Goal: Information Seeking & Learning: Find contact information

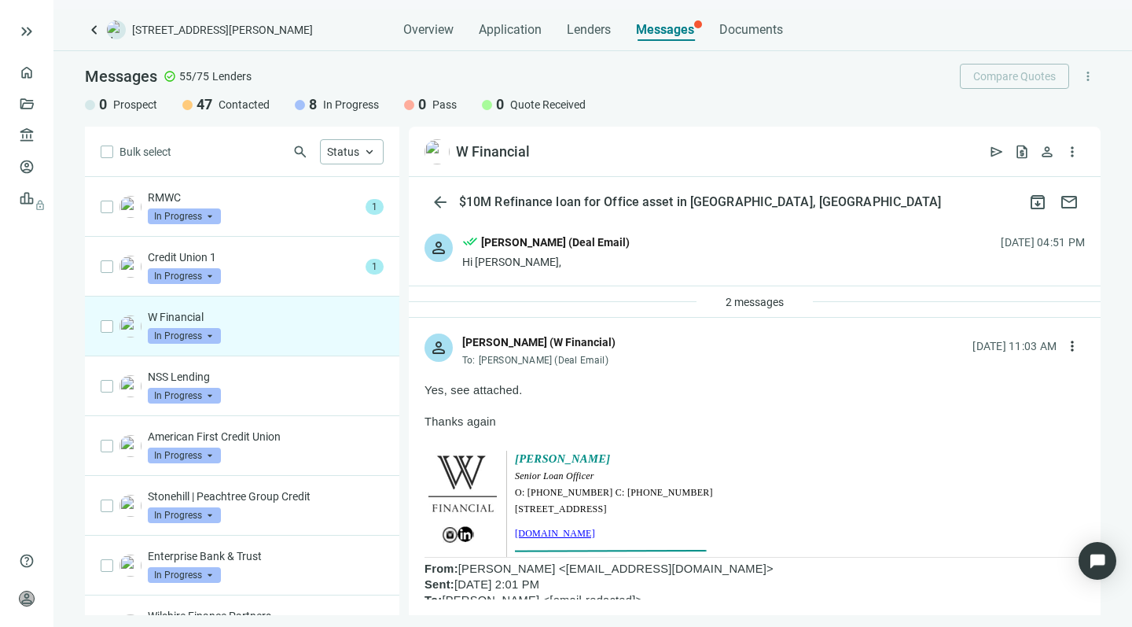
scroll to position [1669, 0]
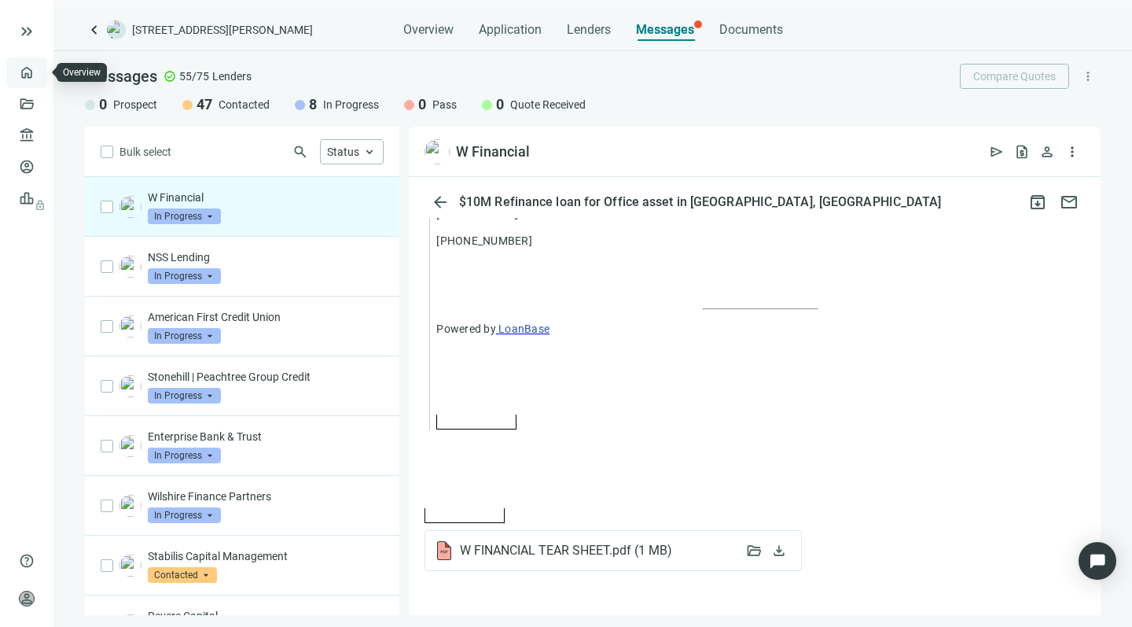
click at [39, 68] on link "Overview" at bounding box center [62, 72] width 46 height 13
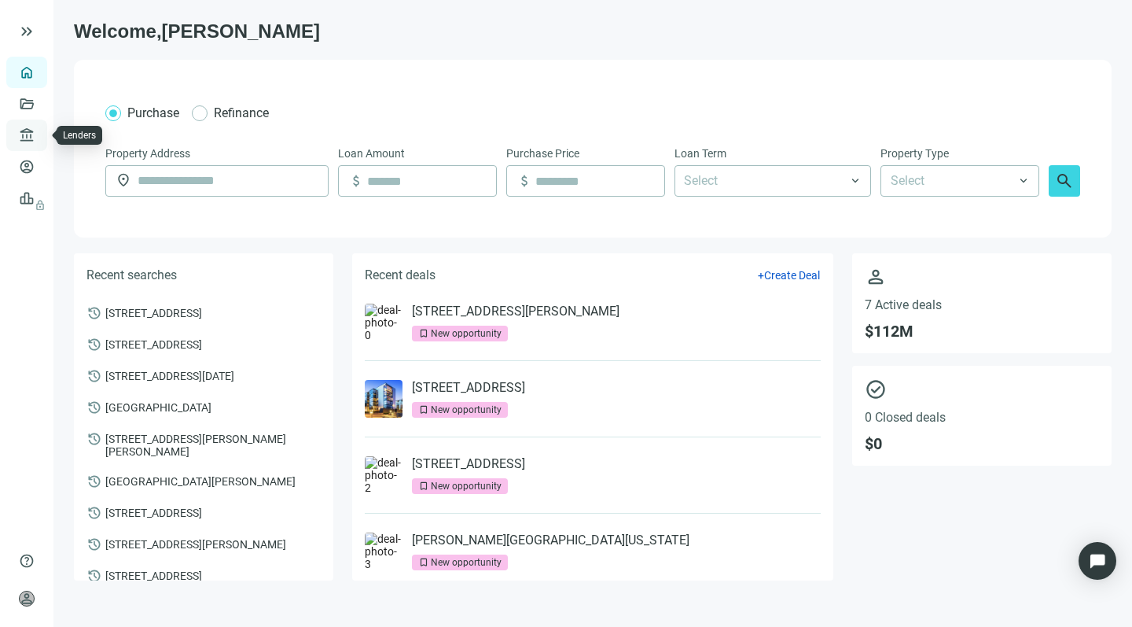
click at [39, 130] on link "Lenders" at bounding box center [59, 135] width 41 height 13
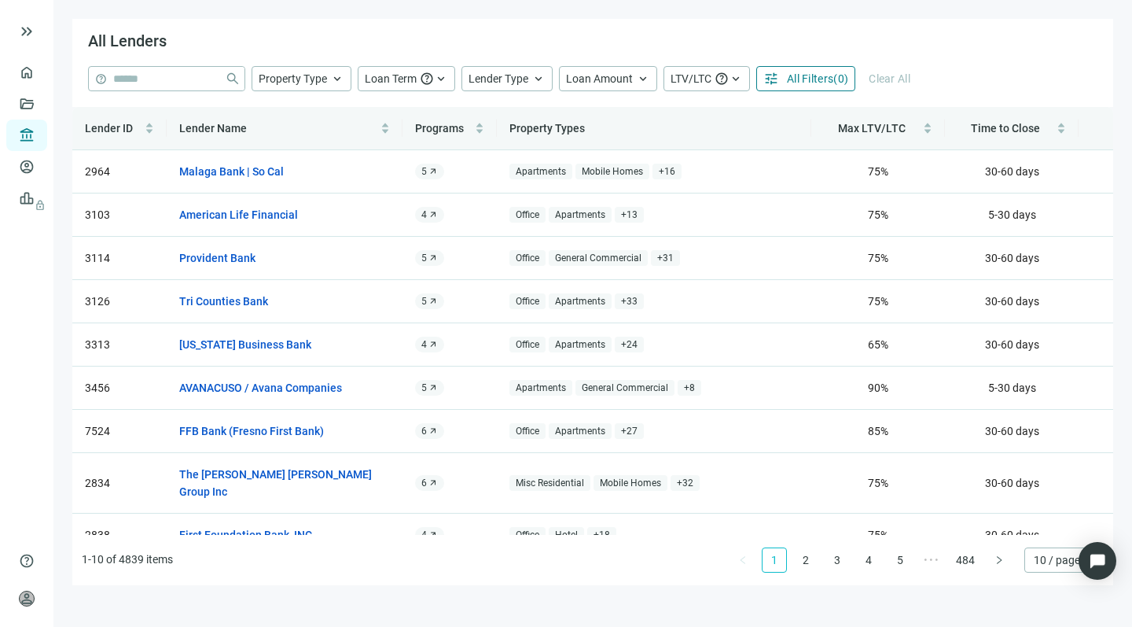
click at [792, 75] on span "All Filters" at bounding box center [810, 78] width 46 height 13
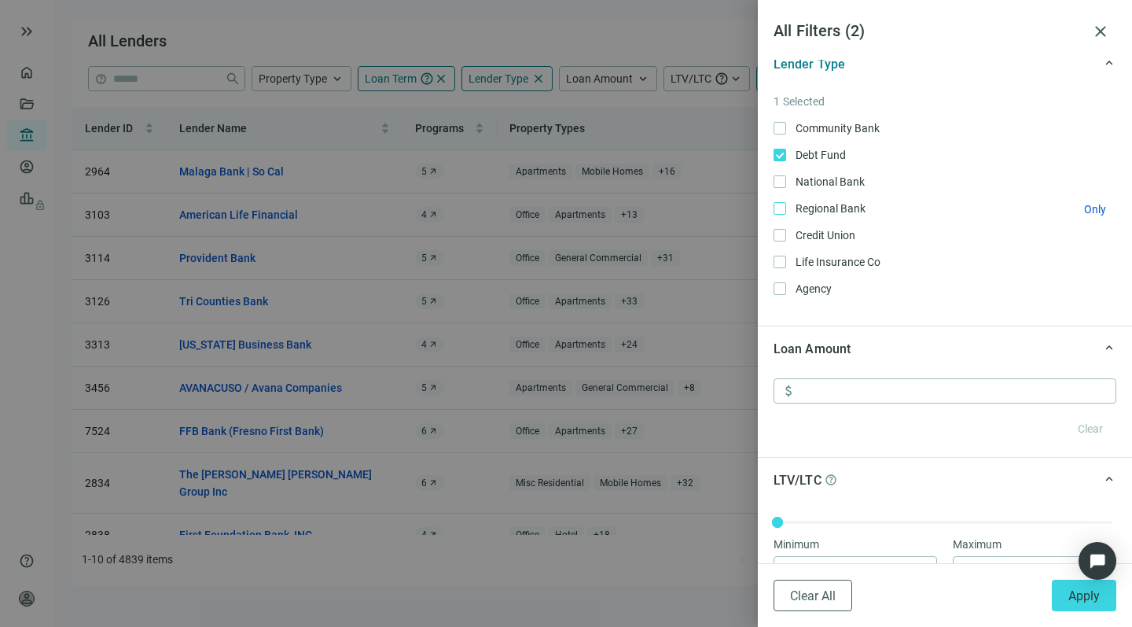
scroll to position [544, 0]
click at [840, 388] on input at bounding box center [958, 389] width 316 height 24
type input "*********"
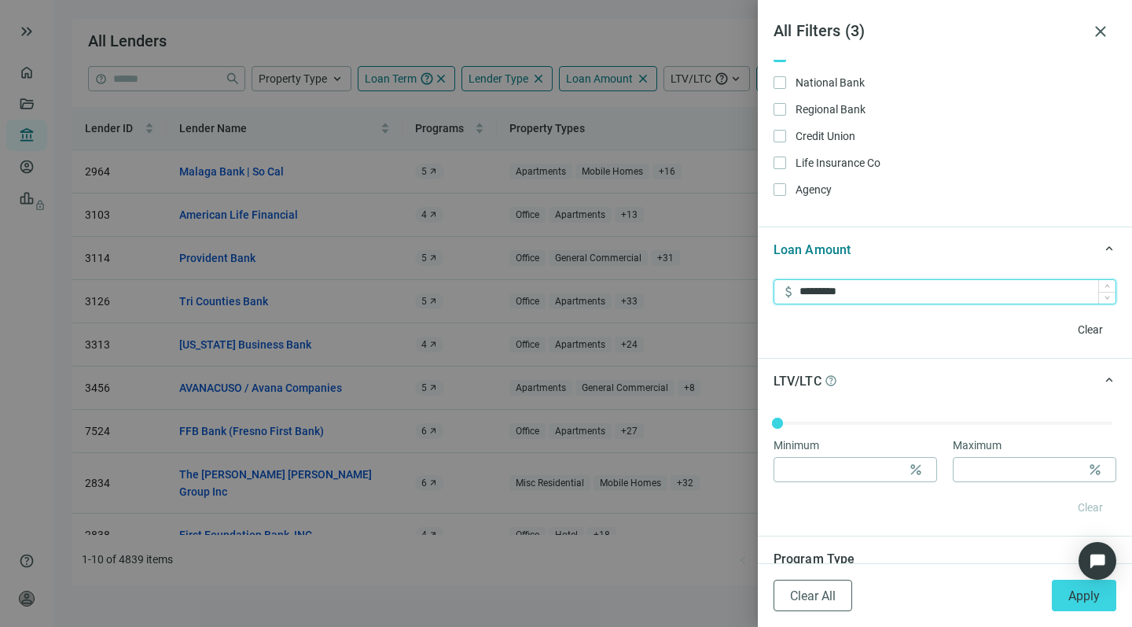
scroll to position [679, 0]
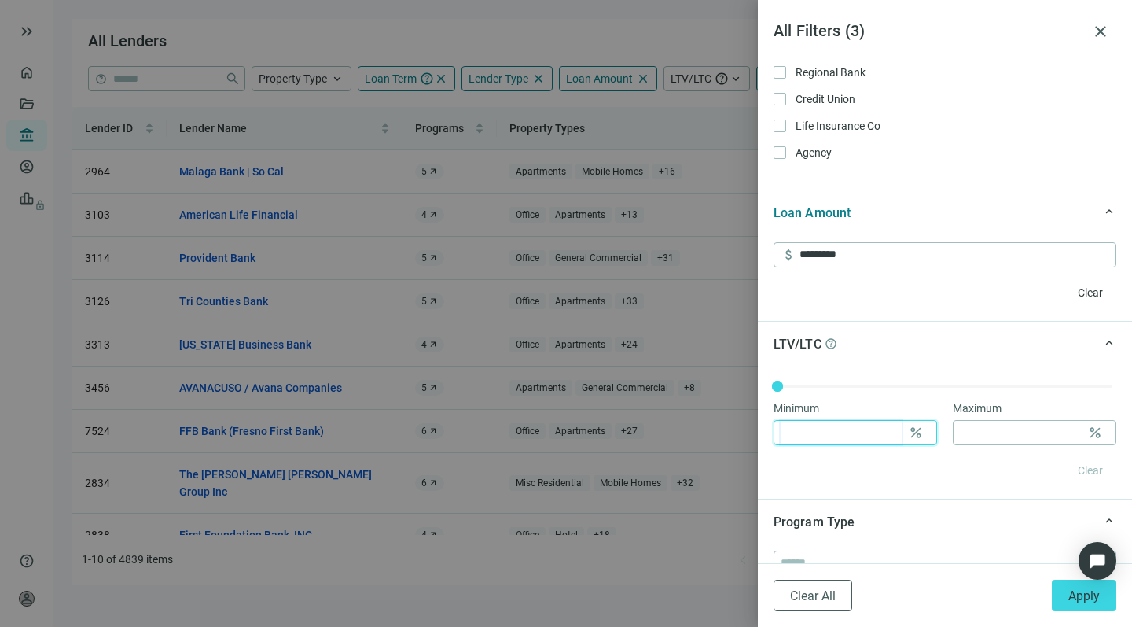
click at [824, 428] on input at bounding box center [841, 433] width 121 height 24
type input "**"
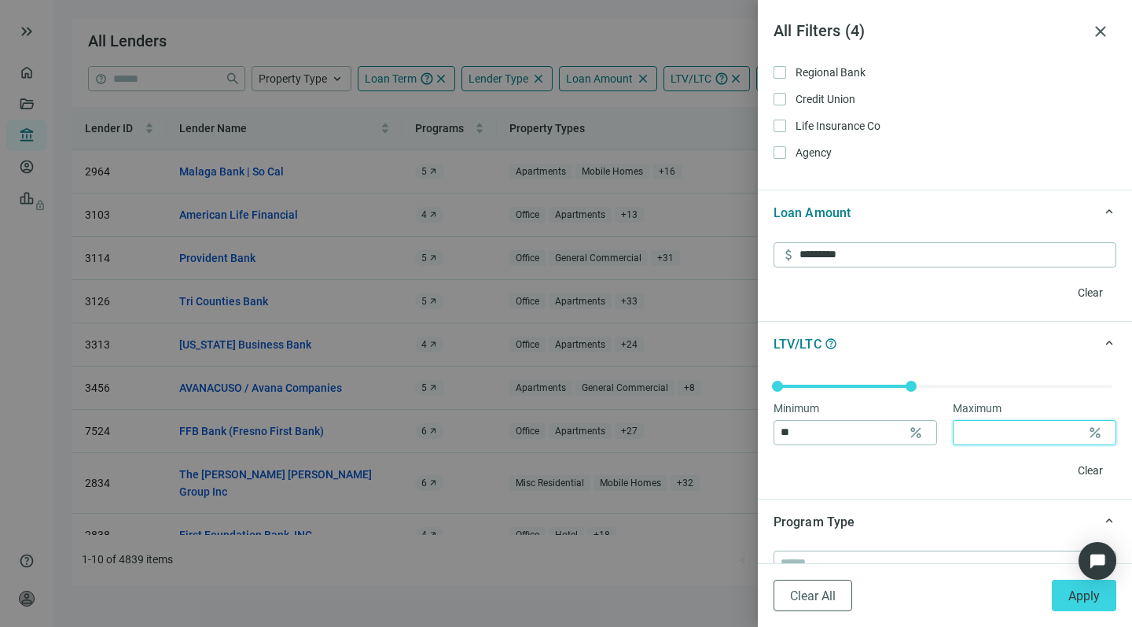
click at [983, 428] on input at bounding box center [1020, 433] width 121 height 24
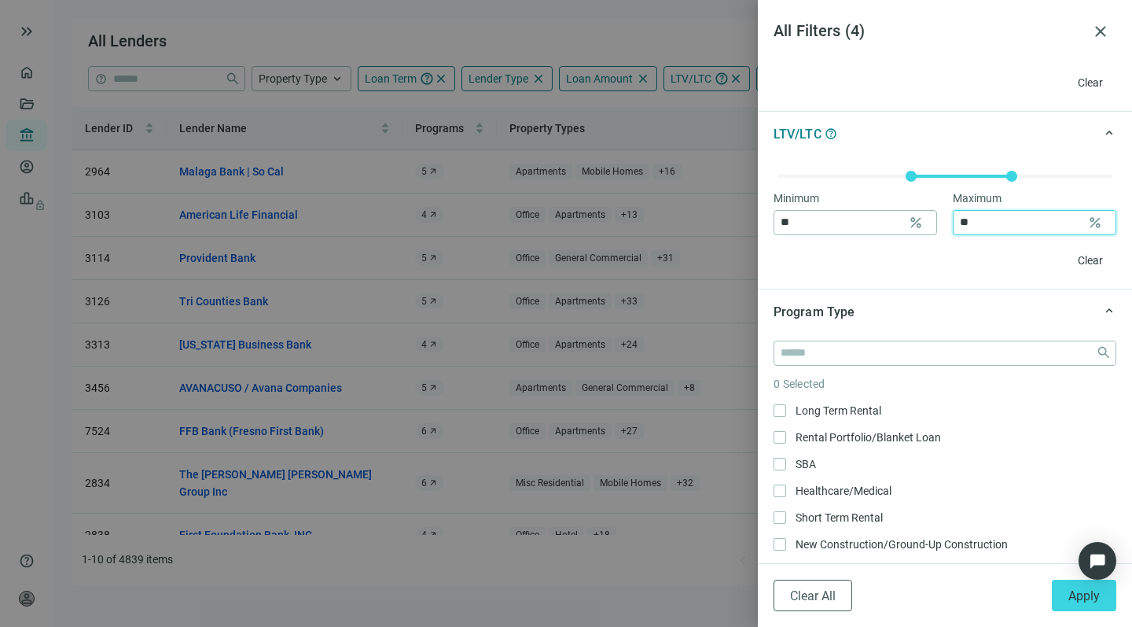
scroll to position [894, 0]
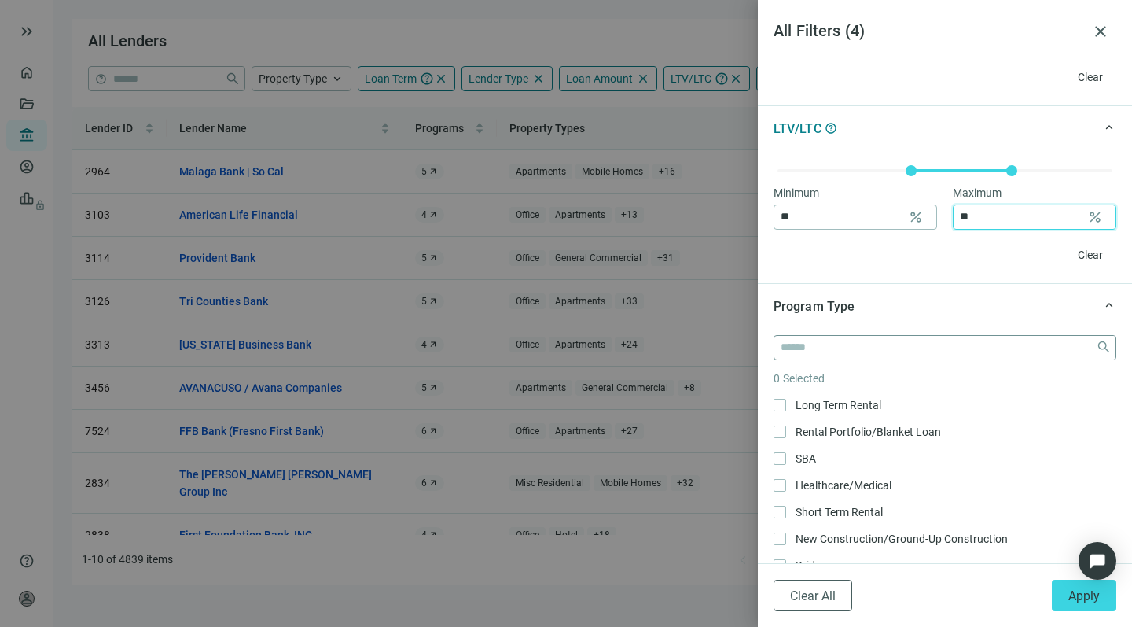
type input "**"
click at [882, 345] on input "search" at bounding box center [935, 348] width 309 height 24
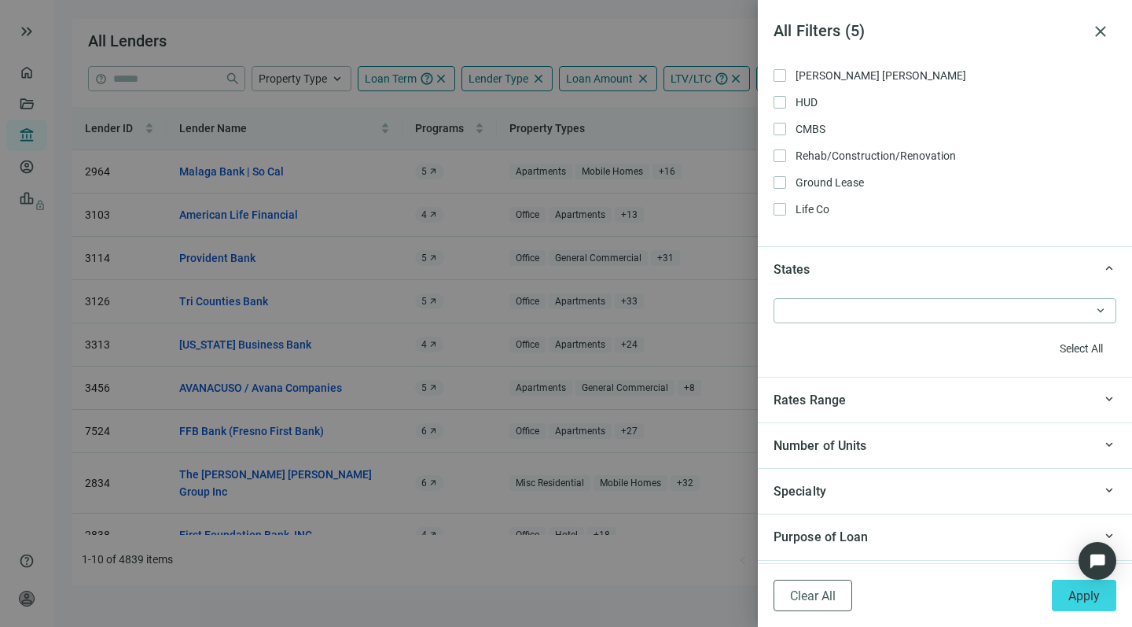
scroll to position [1263, 0]
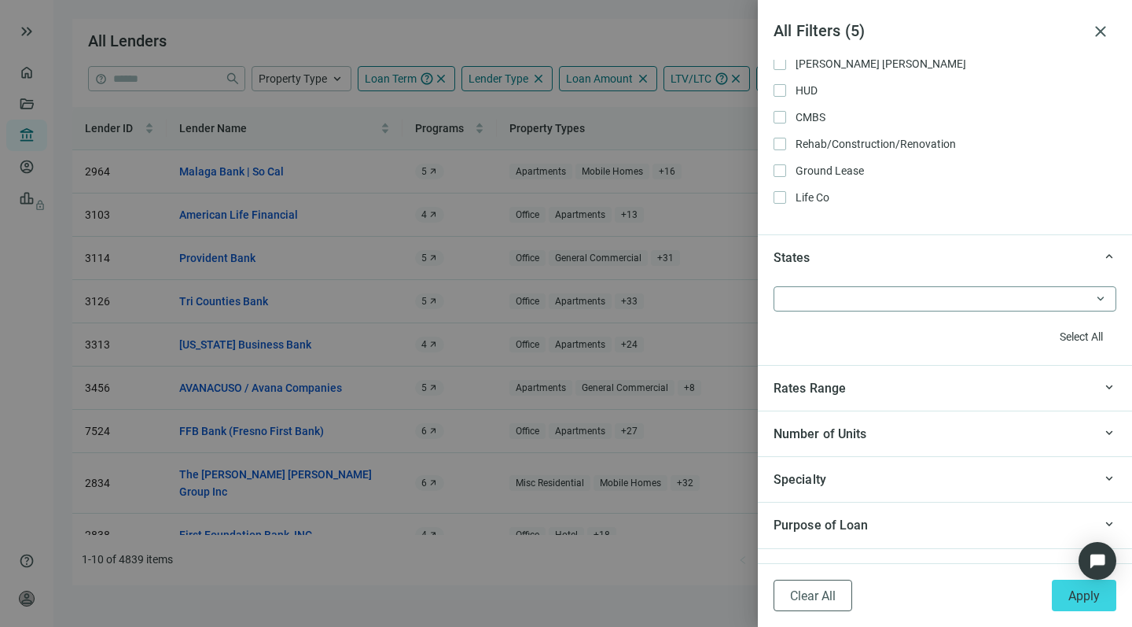
click at [804, 296] on div at bounding box center [937, 299] width 320 height 22
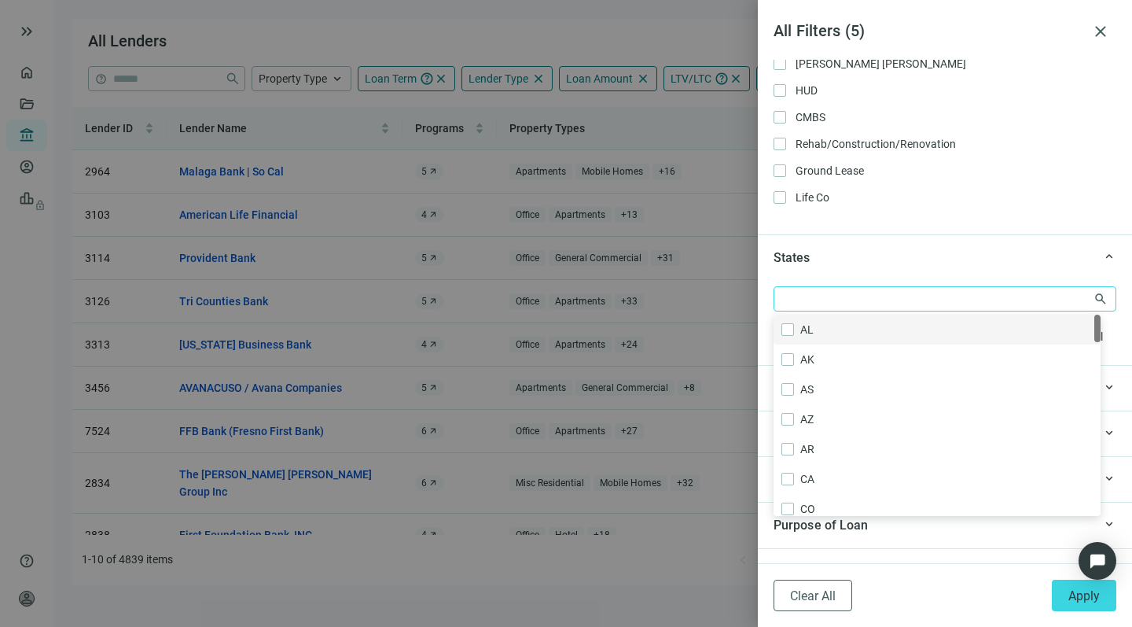
type input "*"
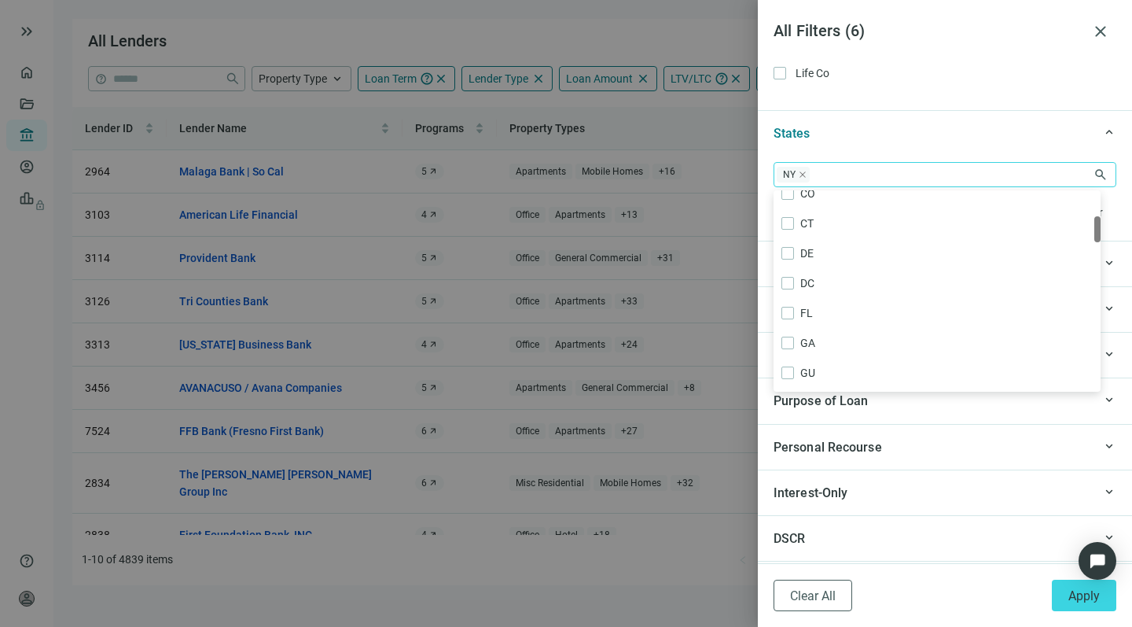
scroll to position [205, 0]
click at [800, 404] on span "Purpose of Loan" at bounding box center [821, 400] width 95 height 15
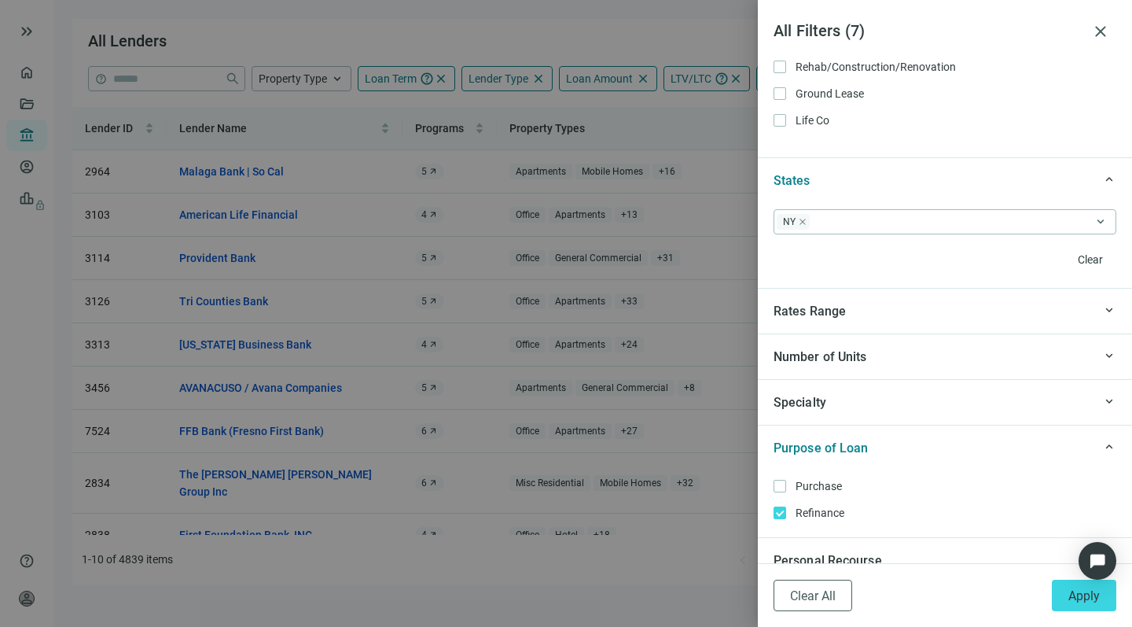
scroll to position [1342, 0]
click at [809, 394] on span "Specialty" at bounding box center [800, 400] width 53 height 15
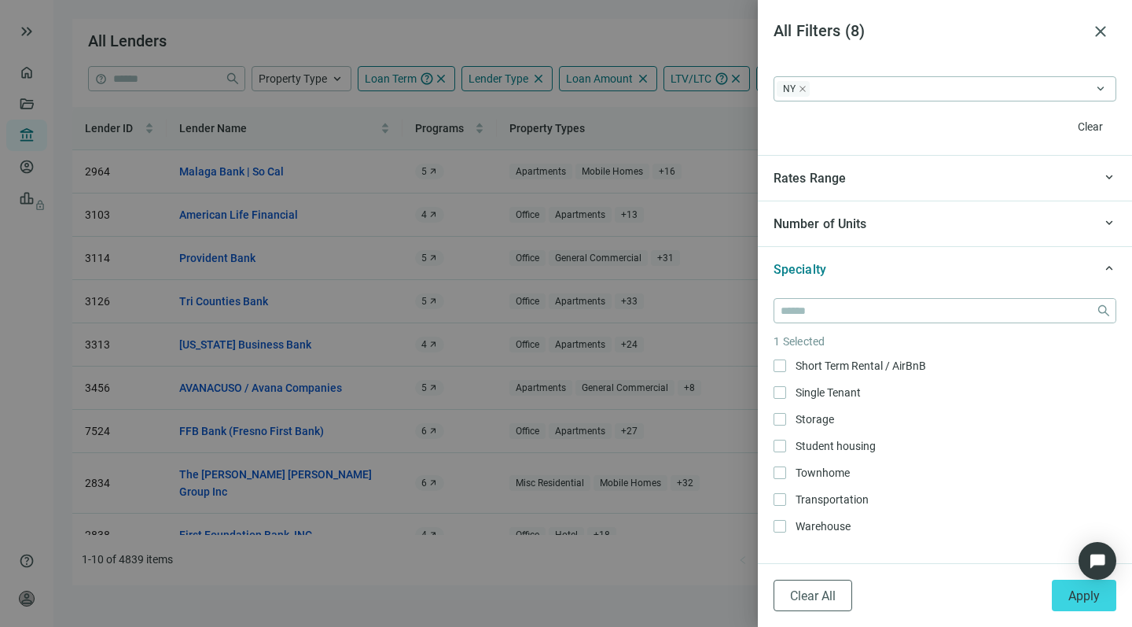
scroll to position [542, 0]
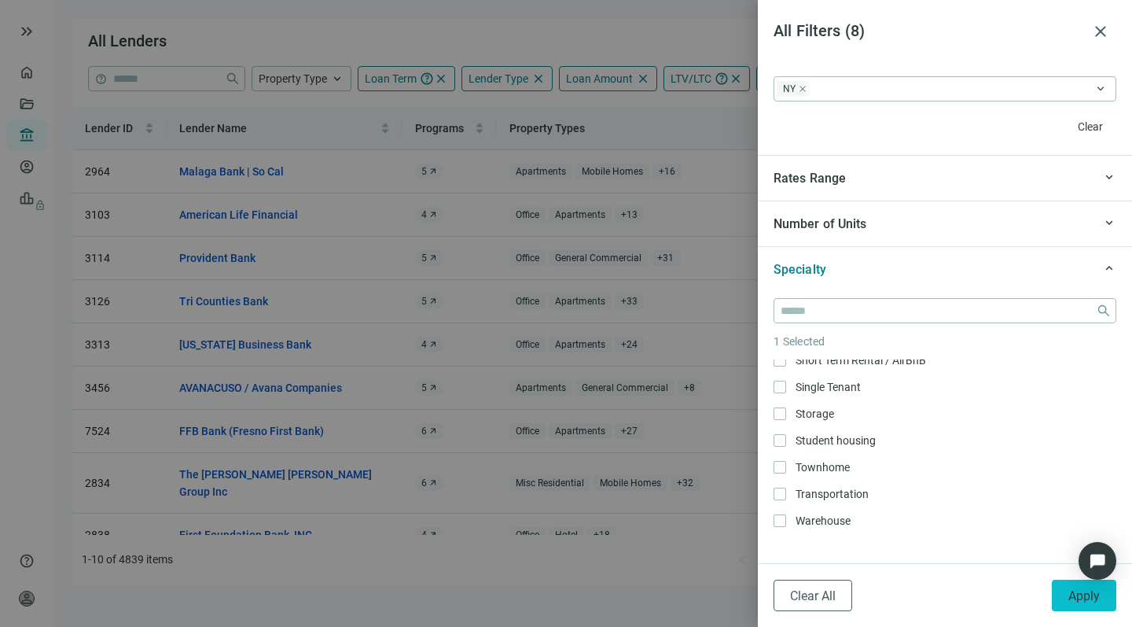
click at [1077, 591] on span "Apply" at bounding box center [1083, 595] width 31 height 15
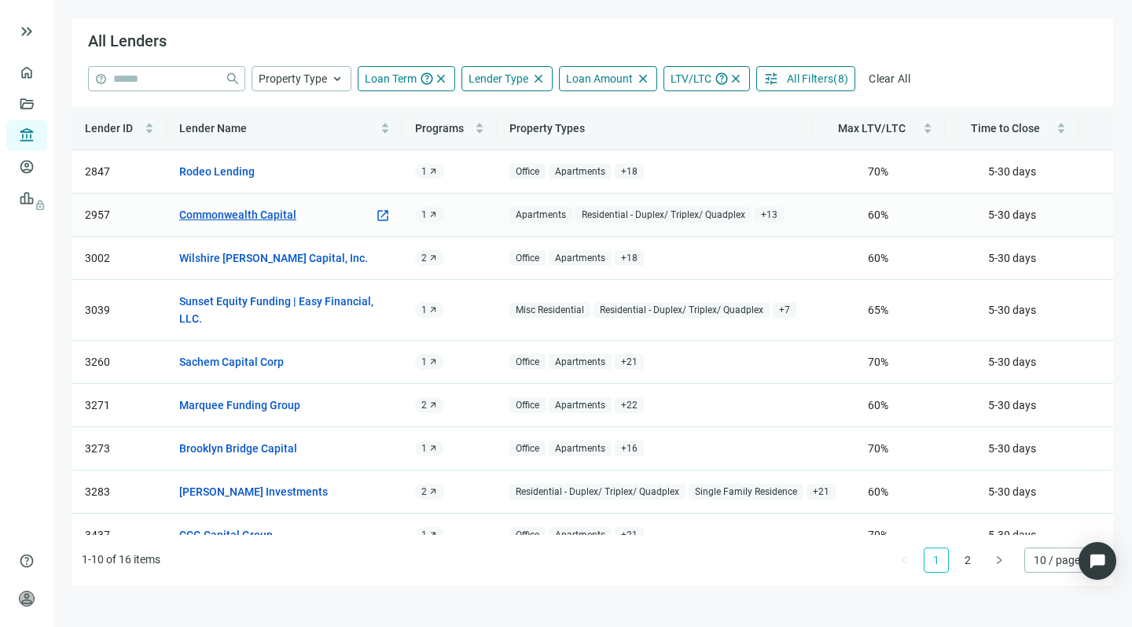
click at [246, 209] on link "Commonwealth Capital" at bounding box center [237, 214] width 117 height 17
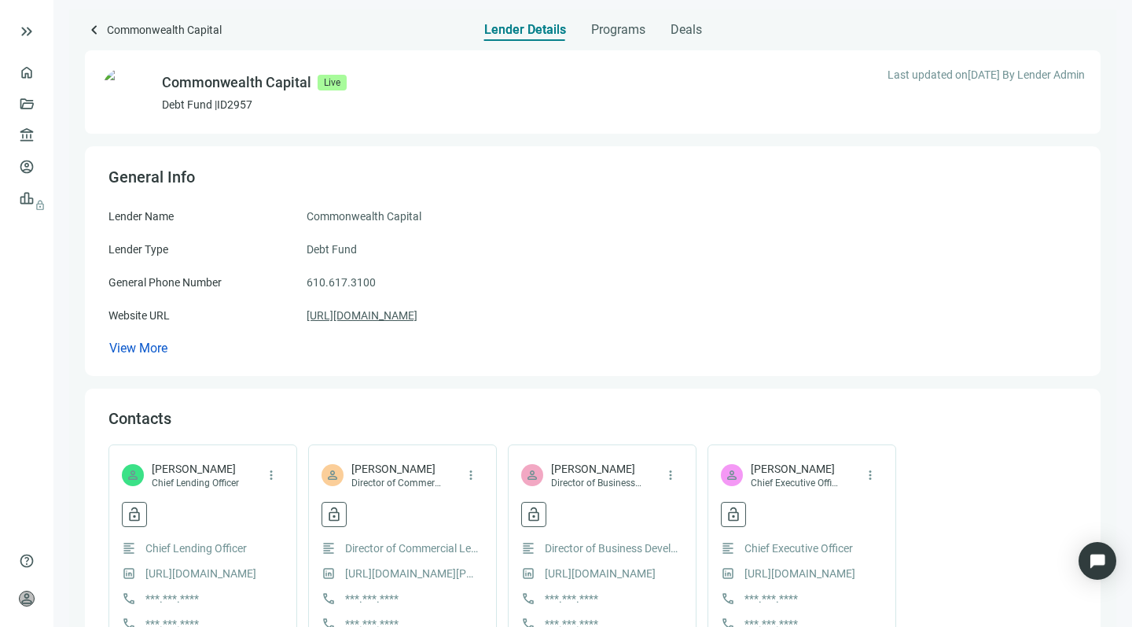
click at [392, 312] on link "[URL][DOMAIN_NAME]" at bounding box center [362, 315] width 111 height 17
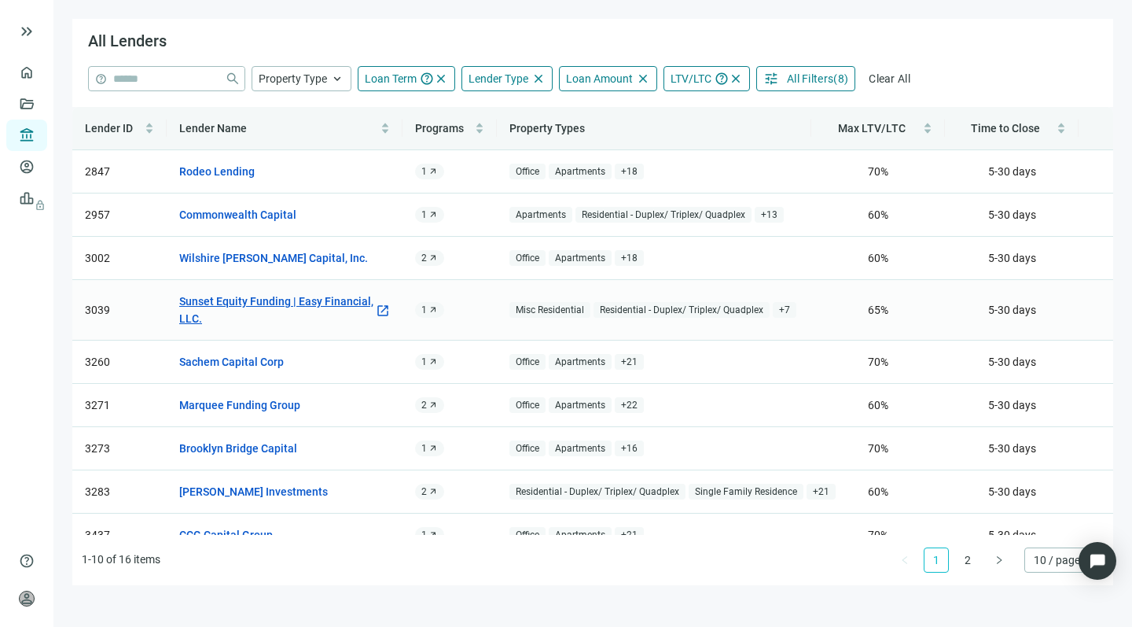
click at [248, 301] on link "Sunset Equity Funding | Easy Financial, LLC." at bounding box center [276, 309] width 195 height 35
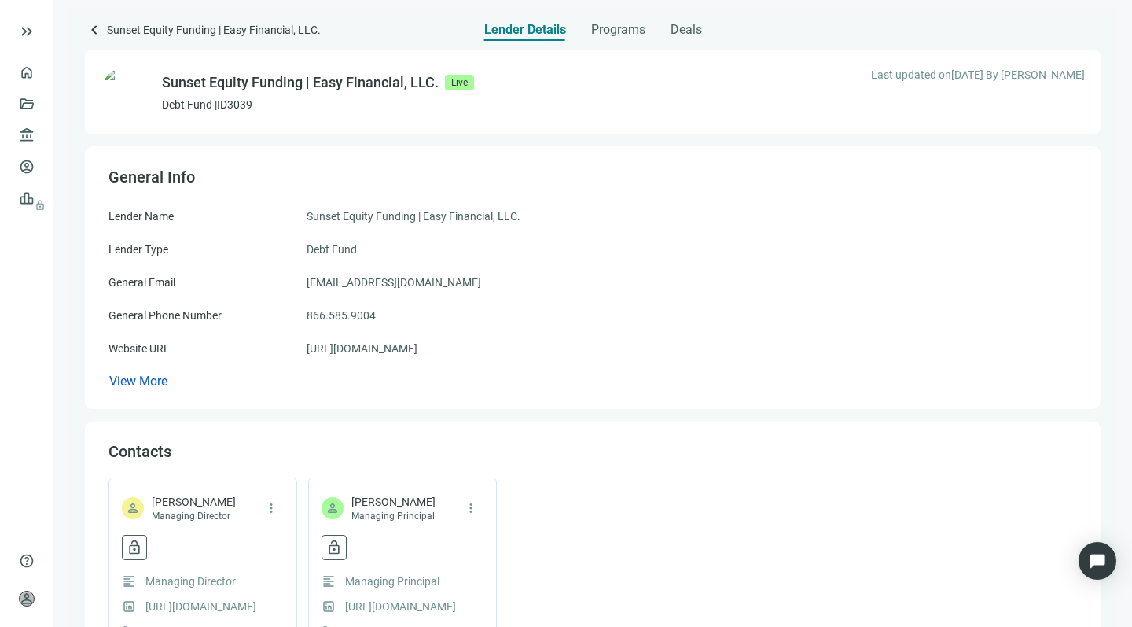
drag, startPoint x: 483, startPoint y: 281, endPoint x: 304, endPoint y: 285, distance: 178.5
click at [304, 285] on div "General Email [EMAIL_ADDRESS][DOMAIN_NAME]" at bounding box center [592, 282] width 969 height 17
copy div "[EMAIL_ADDRESS][DOMAIN_NAME]"
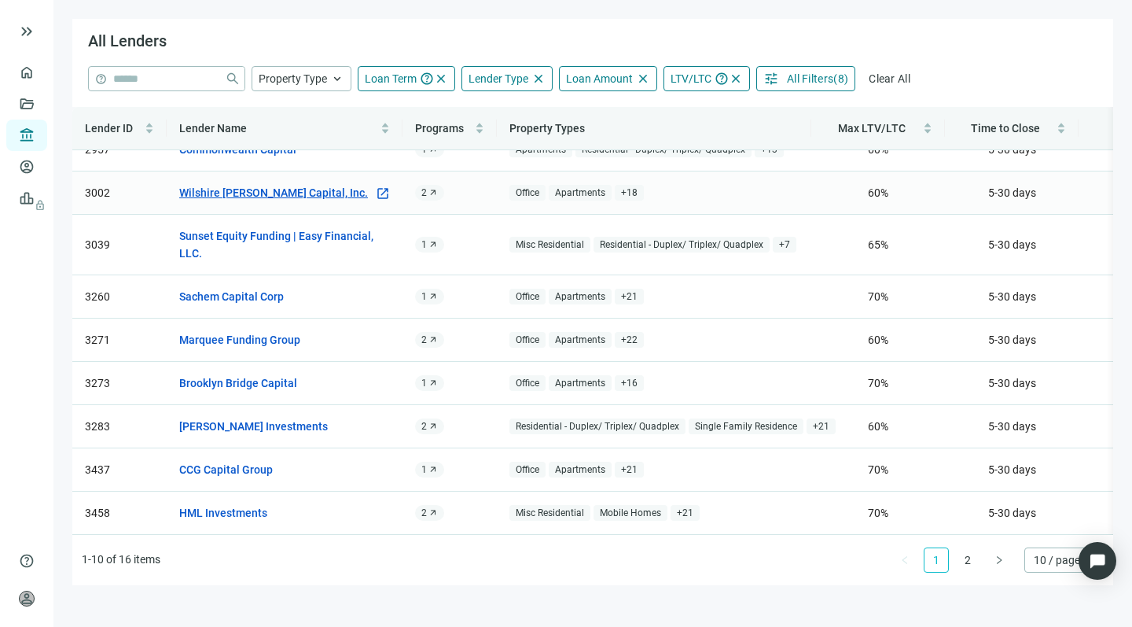
scroll to position [81, 0]
click at [208, 374] on link "Brooklyn Bridge Capital" at bounding box center [238, 382] width 118 height 17
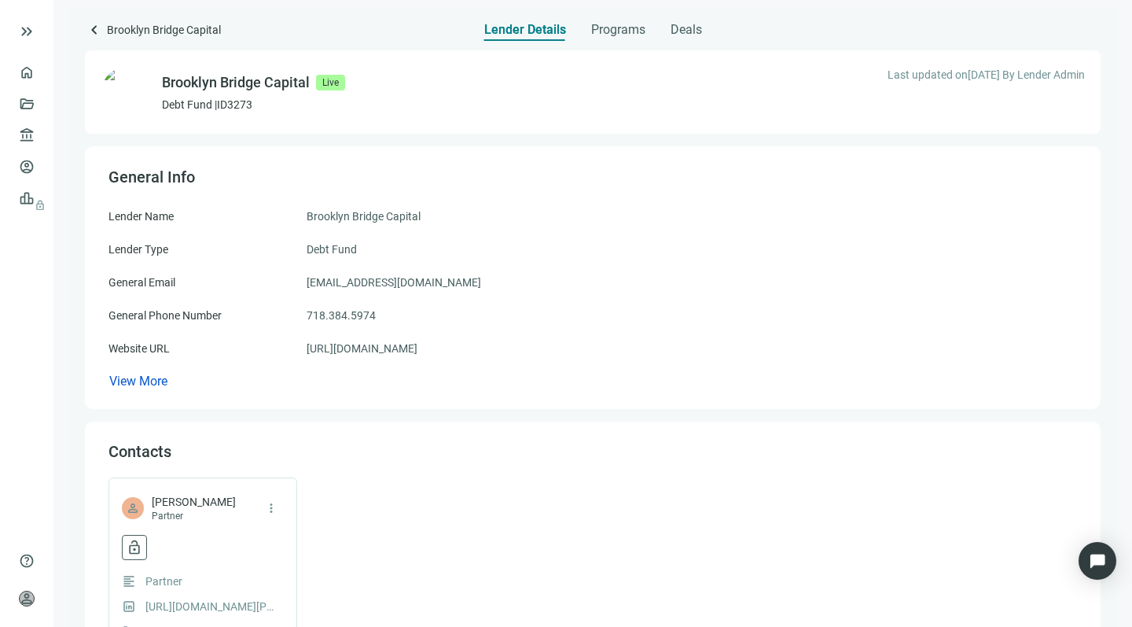
drag, startPoint x: 472, startPoint y: 283, endPoint x: 308, endPoint y: 288, distance: 163.6
click at [308, 288] on div "General Email [EMAIL_ADDRESS][DOMAIN_NAME]" at bounding box center [592, 282] width 969 height 17
copy span "[EMAIL_ADDRESS][DOMAIN_NAME]"
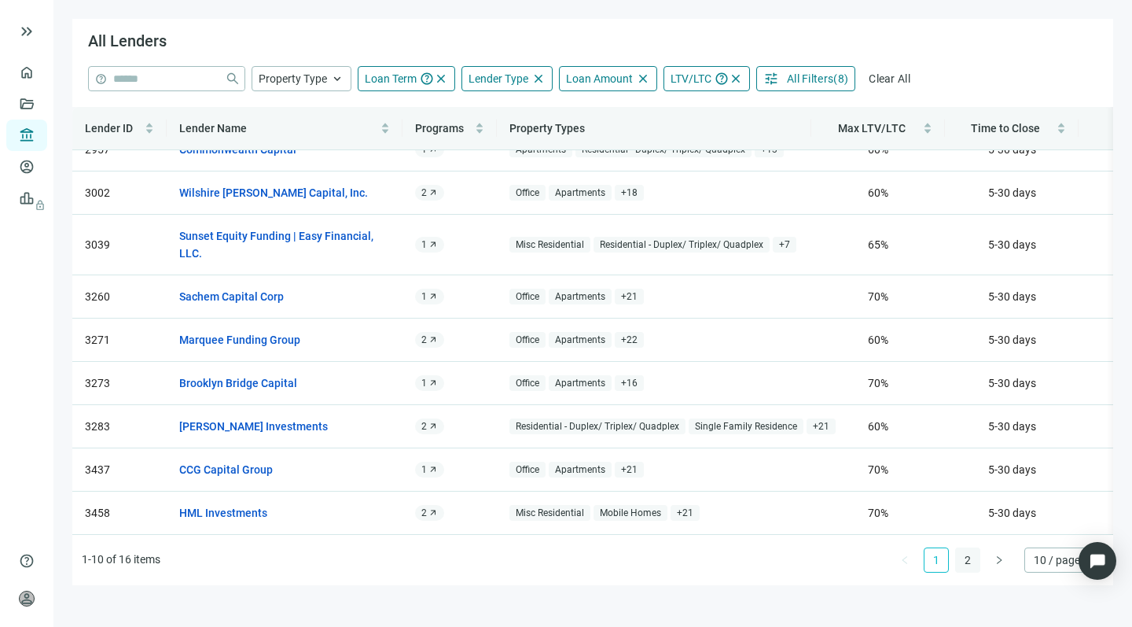
click at [964, 561] on link "2" at bounding box center [968, 560] width 24 height 24
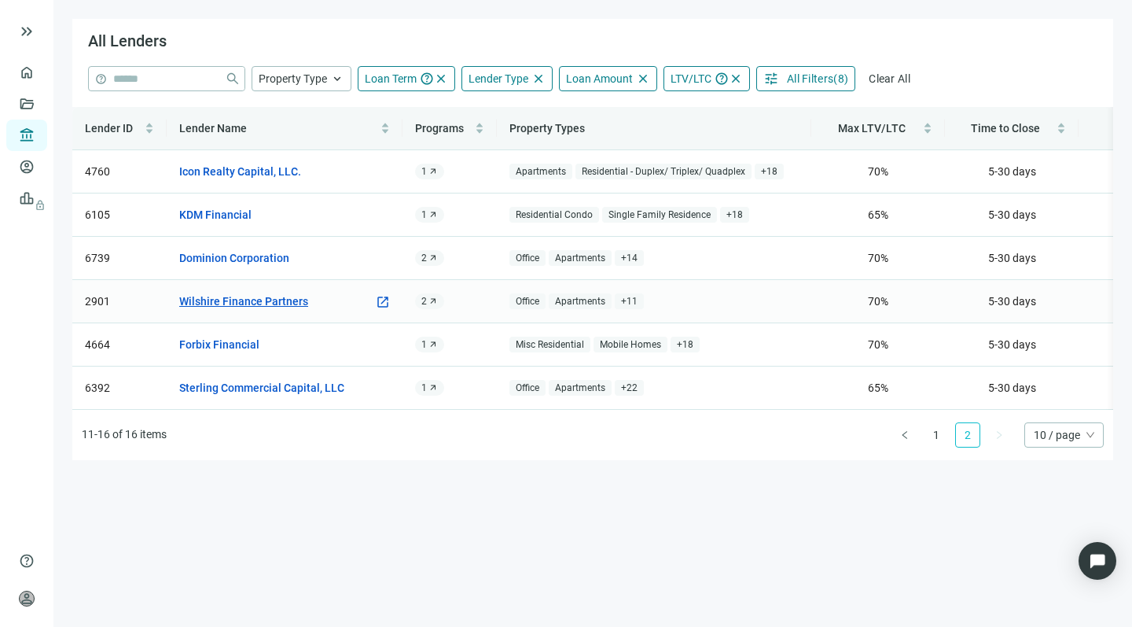
click at [228, 296] on link "Wilshire Finance Partners" at bounding box center [243, 300] width 129 height 17
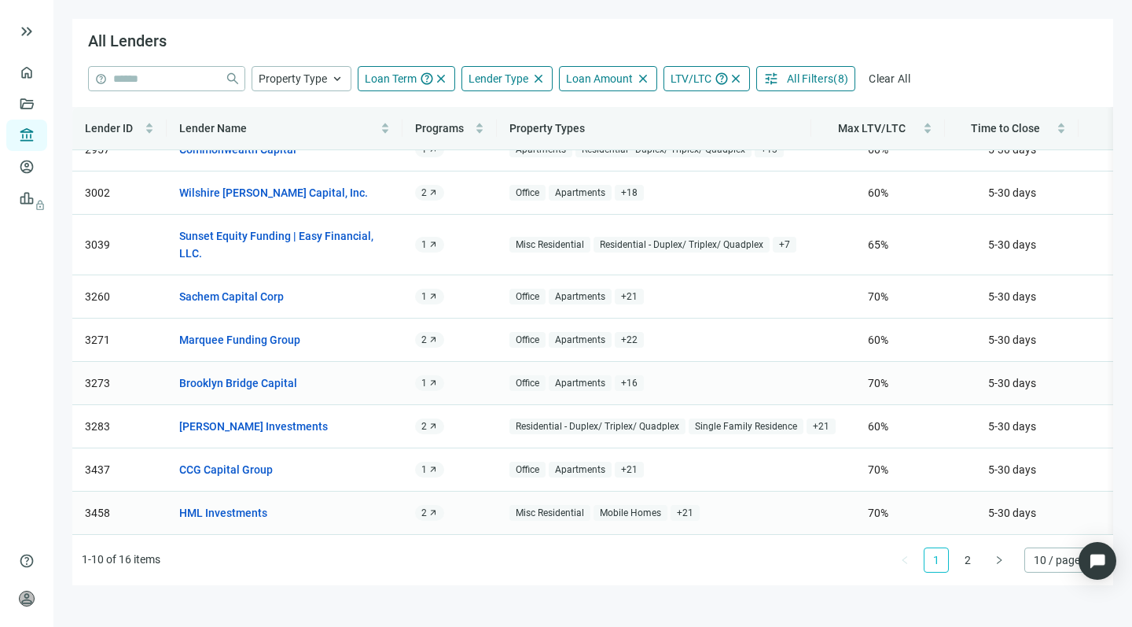
scroll to position [81, 0]
click at [971, 557] on link "2" at bounding box center [968, 560] width 24 height 24
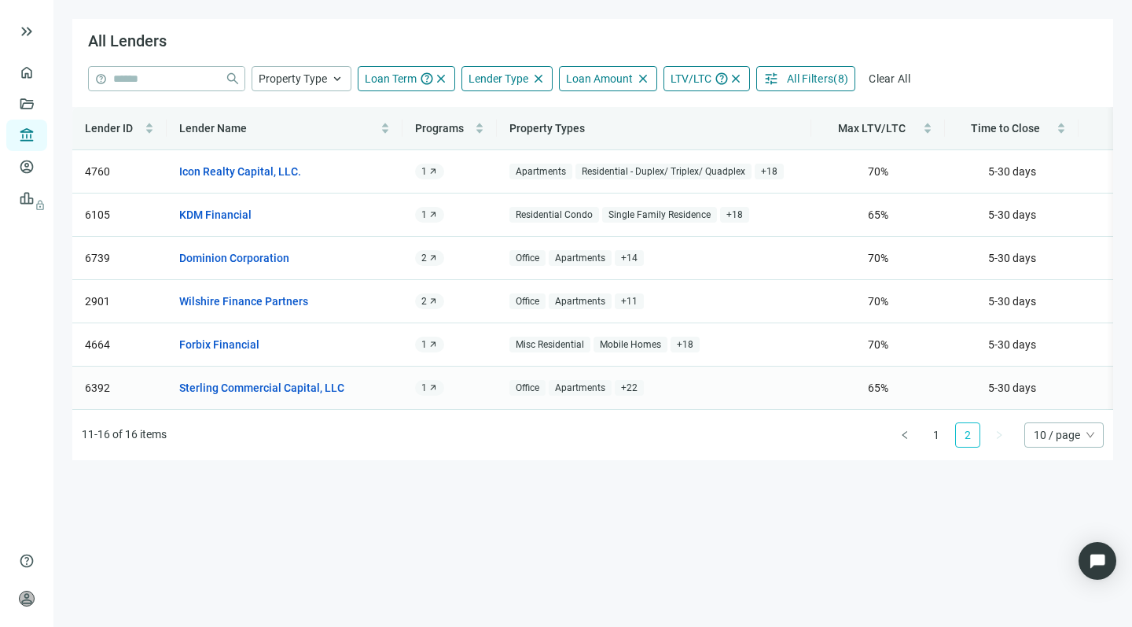
scroll to position [0, 0]
click at [728, 212] on span "+ 18" at bounding box center [734, 215] width 29 height 17
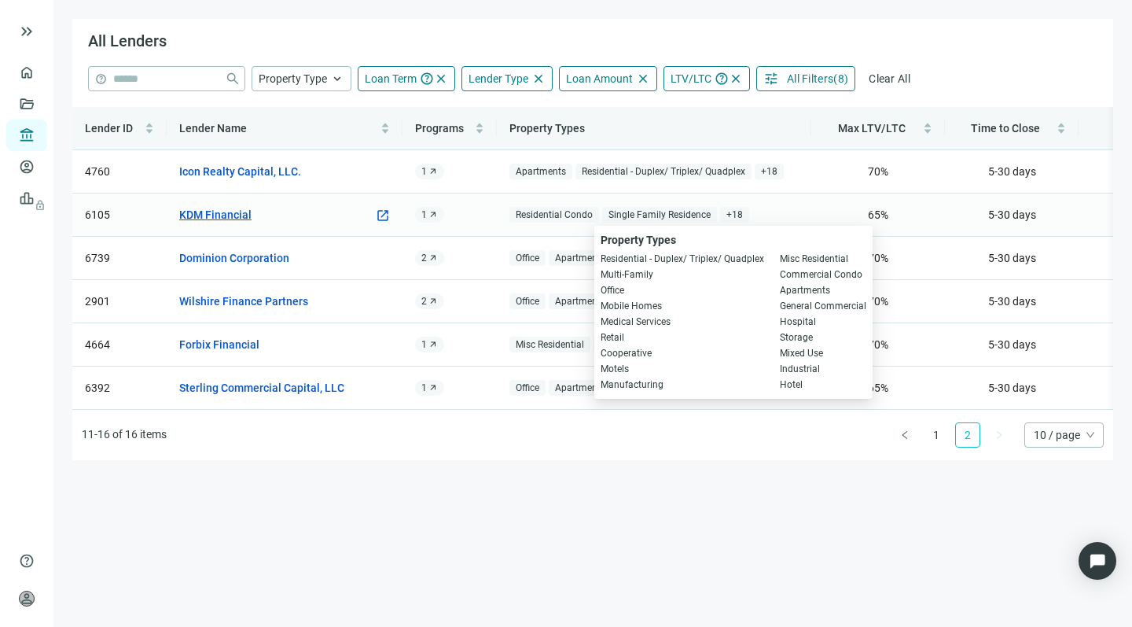
click at [200, 213] on link "KDM Financial" at bounding box center [215, 214] width 72 height 17
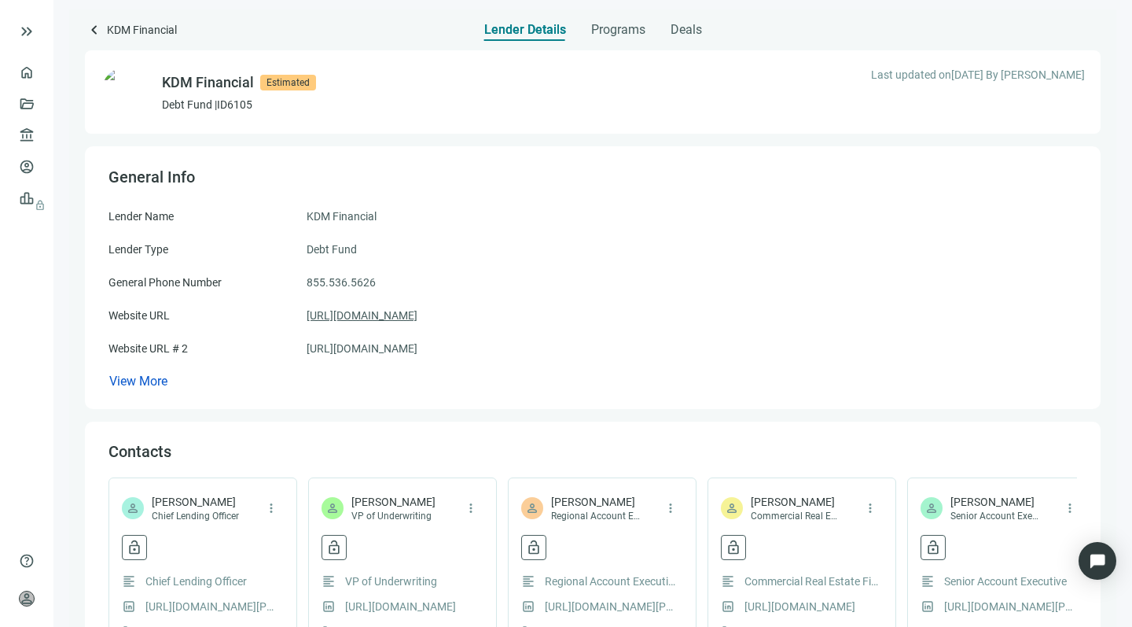
click at [371, 314] on link "[URL][DOMAIN_NAME]" at bounding box center [362, 315] width 111 height 17
click at [381, 347] on link "[URL][DOMAIN_NAME]" at bounding box center [362, 348] width 111 height 17
click at [92, 24] on span "keyboard_arrow_left" at bounding box center [94, 29] width 19 height 19
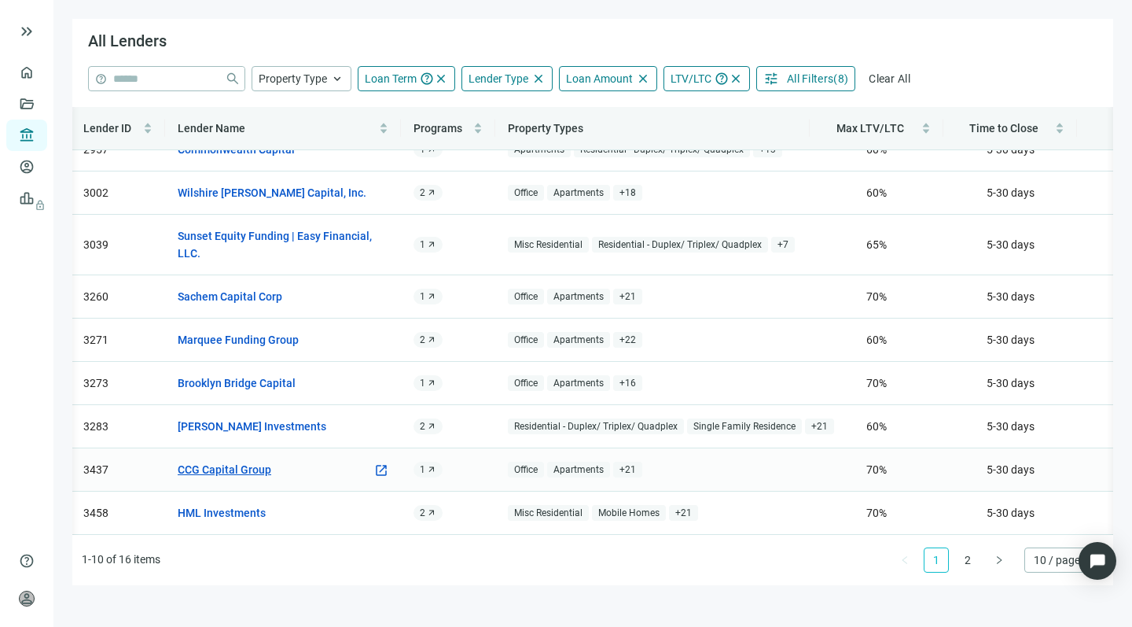
click at [214, 461] on link "CCG Capital Group" at bounding box center [225, 469] width 94 height 17
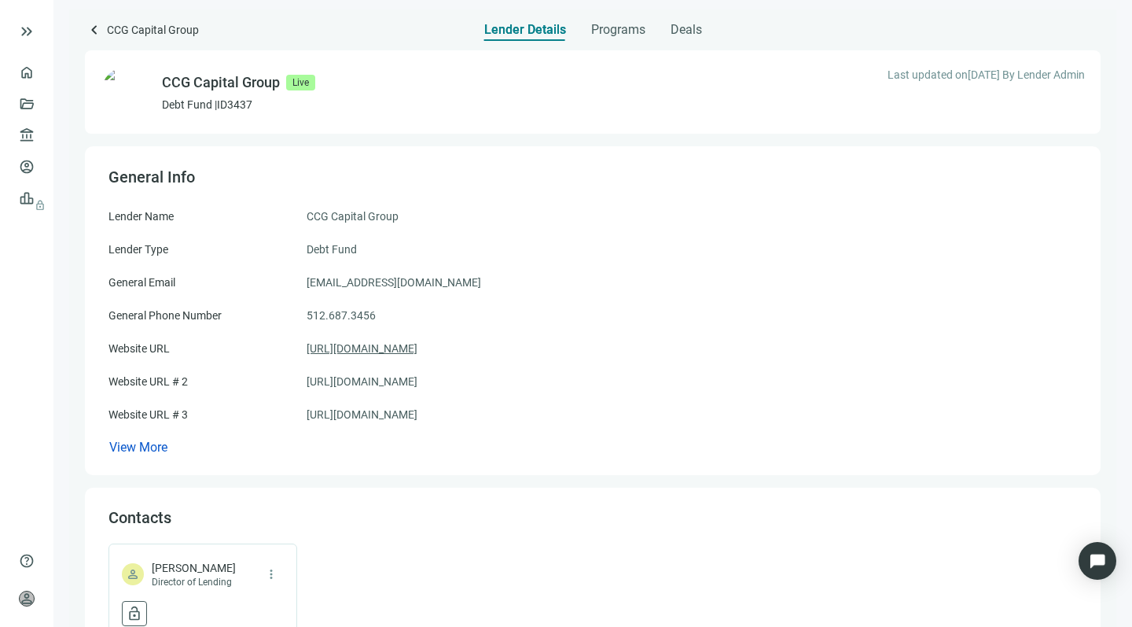
click at [358, 347] on link "[URL][DOMAIN_NAME]" at bounding box center [362, 348] width 111 height 17
click at [357, 377] on link "[URL][DOMAIN_NAME]" at bounding box center [362, 381] width 111 height 17
click at [377, 414] on link "[URL][DOMAIN_NAME]" at bounding box center [362, 414] width 111 height 17
click at [399, 283] on div "General Email [EMAIL_ADDRESS][DOMAIN_NAME]" at bounding box center [592, 282] width 969 height 17
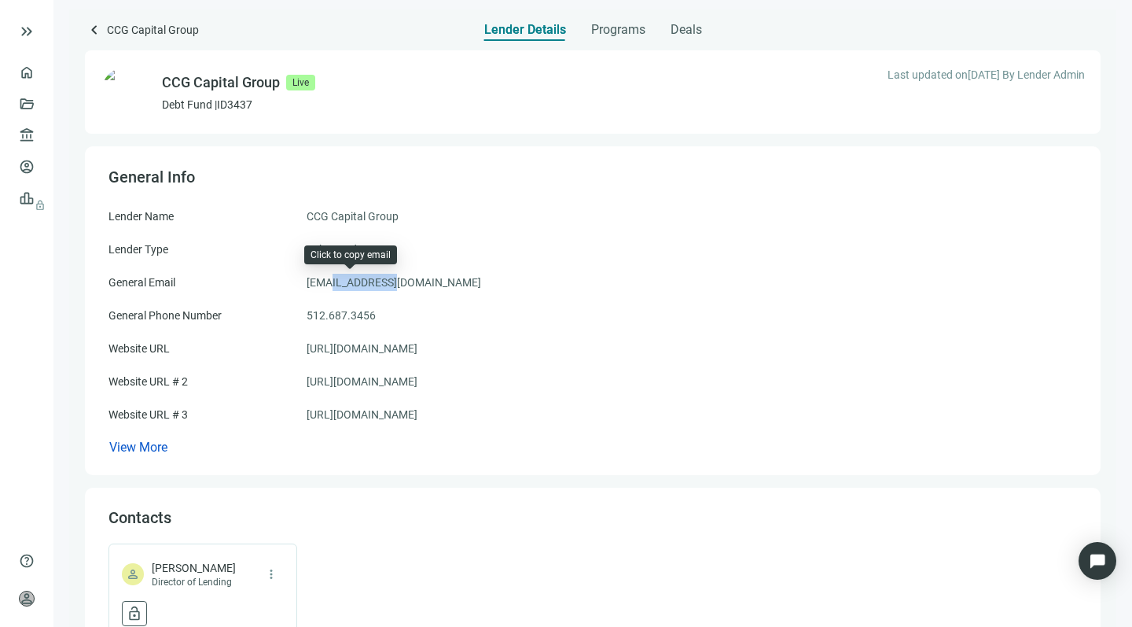
scroll to position [0, 0]
drag, startPoint x: 397, startPoint y: 281, endPoint x: 289, endPoint y: 276, distance: 108.6
click at [289, 276] on div "General Email [EMAIL_ADDRESS][DOMAIN_NAME]" at bounding box center [592, 282] width 969 height 17
copy div "[EMAIL_ADDRESS][DOMAIN_NAME]"
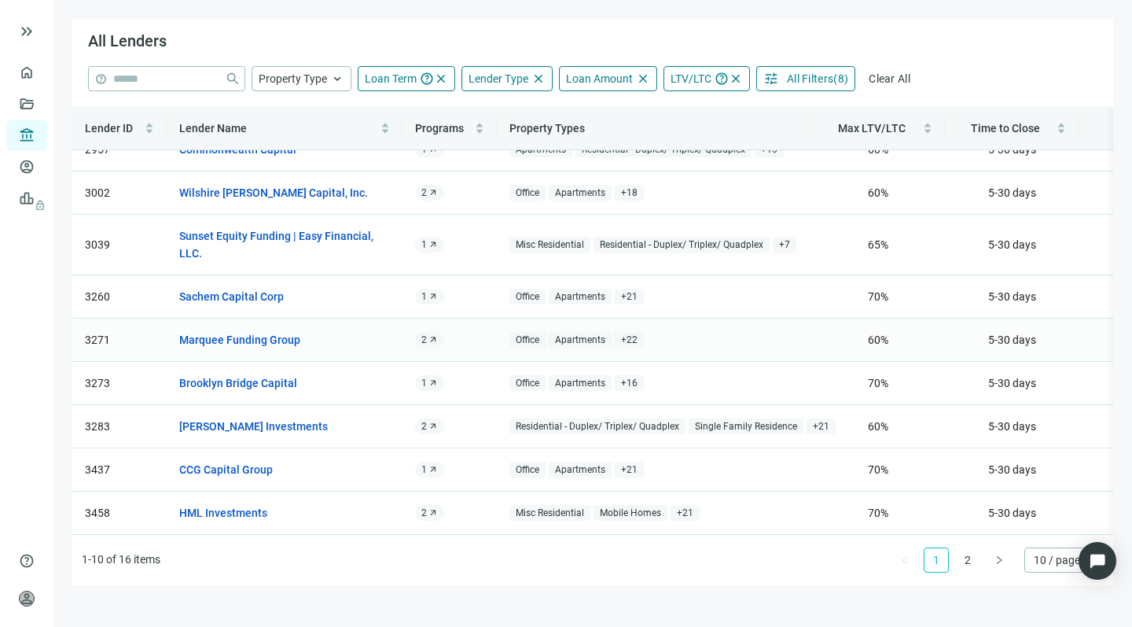
scroll to position [81, 0]
click at [210, 461] on link "CCG Capital Group" at bounding box center [226, 469] width 94 height 17
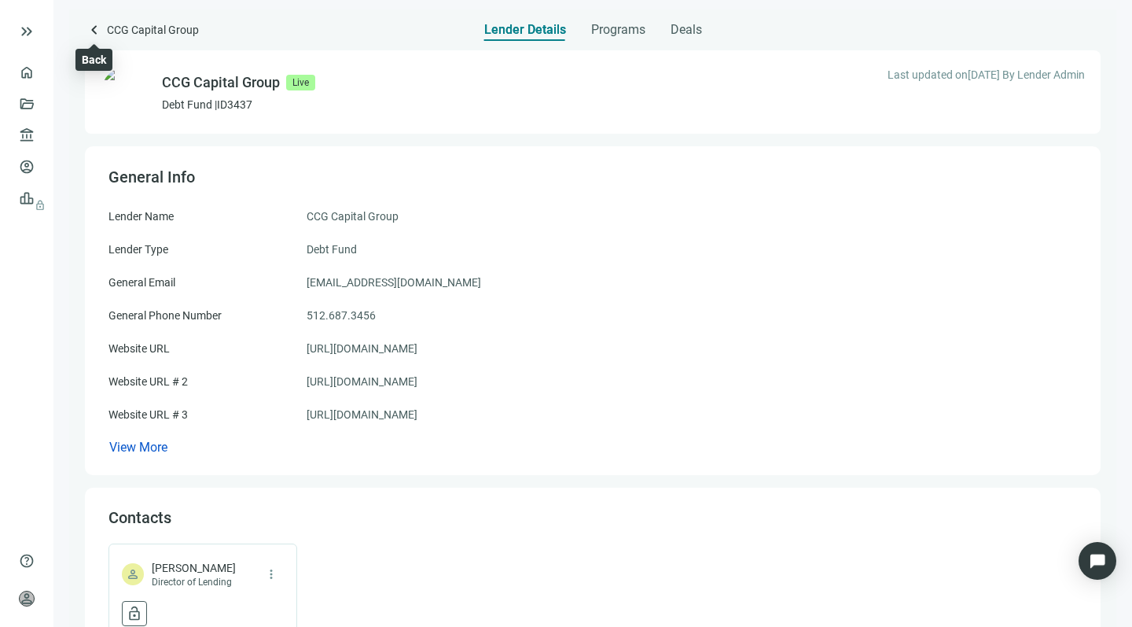
click at [88, 27] on span "keyboard_arrow_left" at bounding box center [94, 29] width 19 height 19
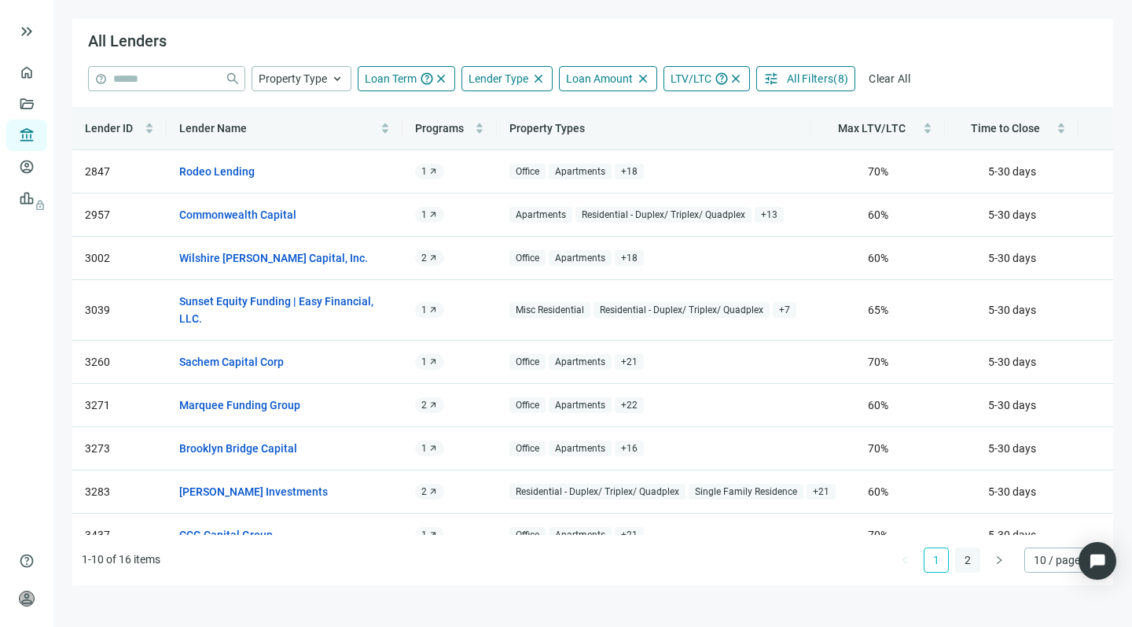
click at [967, 554] on link "2" at bounding box center [968, 560] width 24 height 24
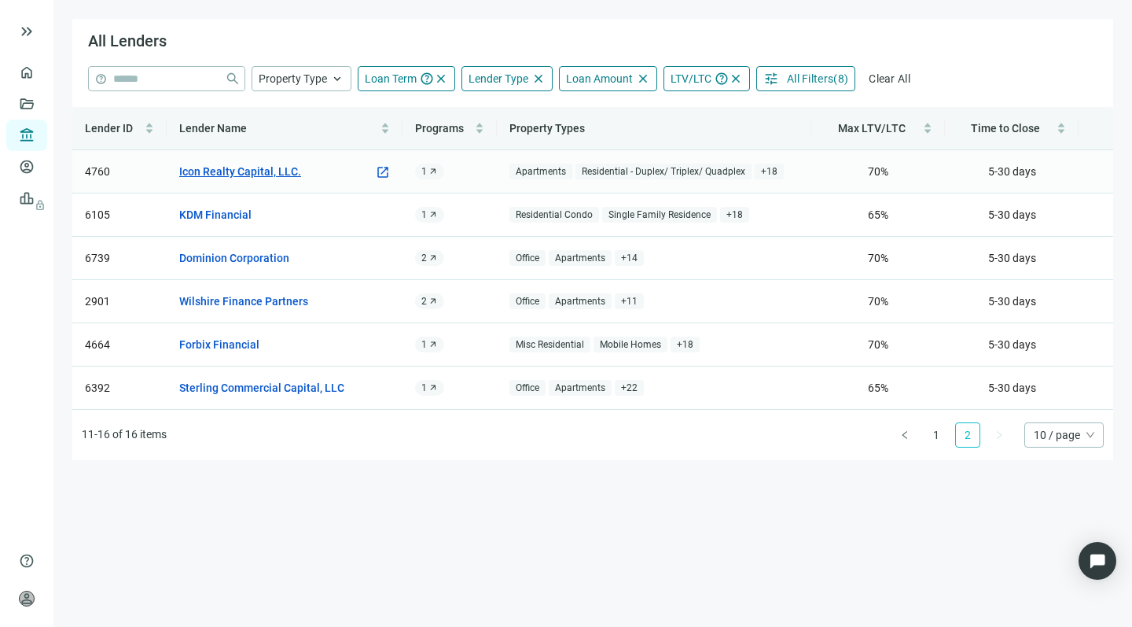
click at [255, 173] on link "Icon Realty Capital, LLC." at bounding box center [240, 171] width 122 height 17
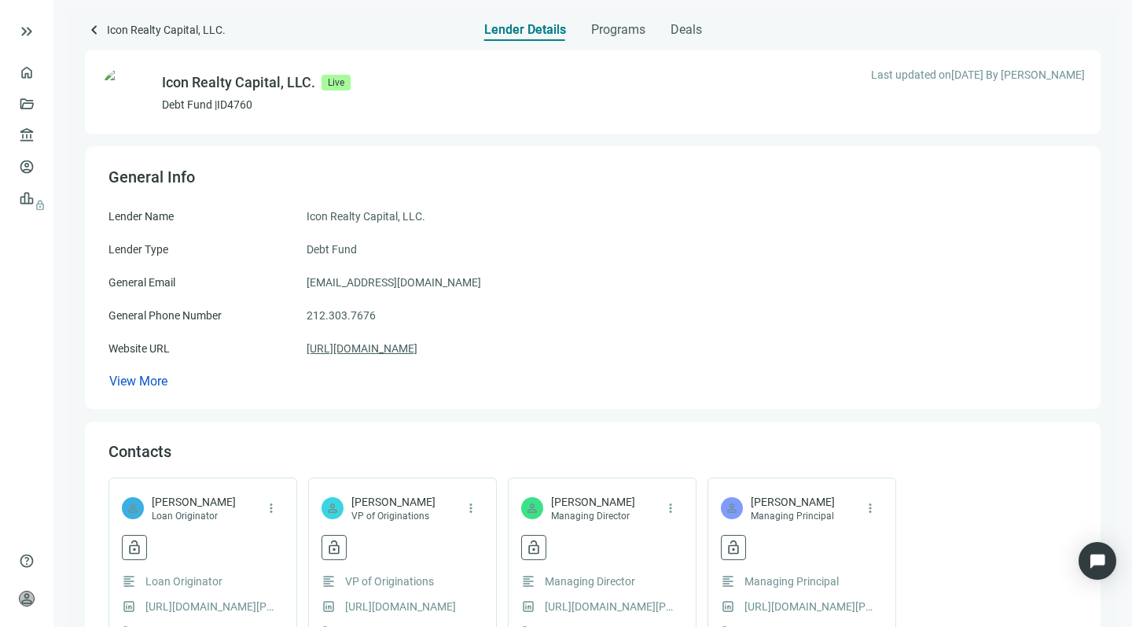
click at [344, 347] on link "[URL][DOMAIN_NAME]" at bounding box center [362, 348] width 111 height 17
click at [90, 26] on span "keyboard_arrow_left" at bounding box center [94, 29] width 19 height 19
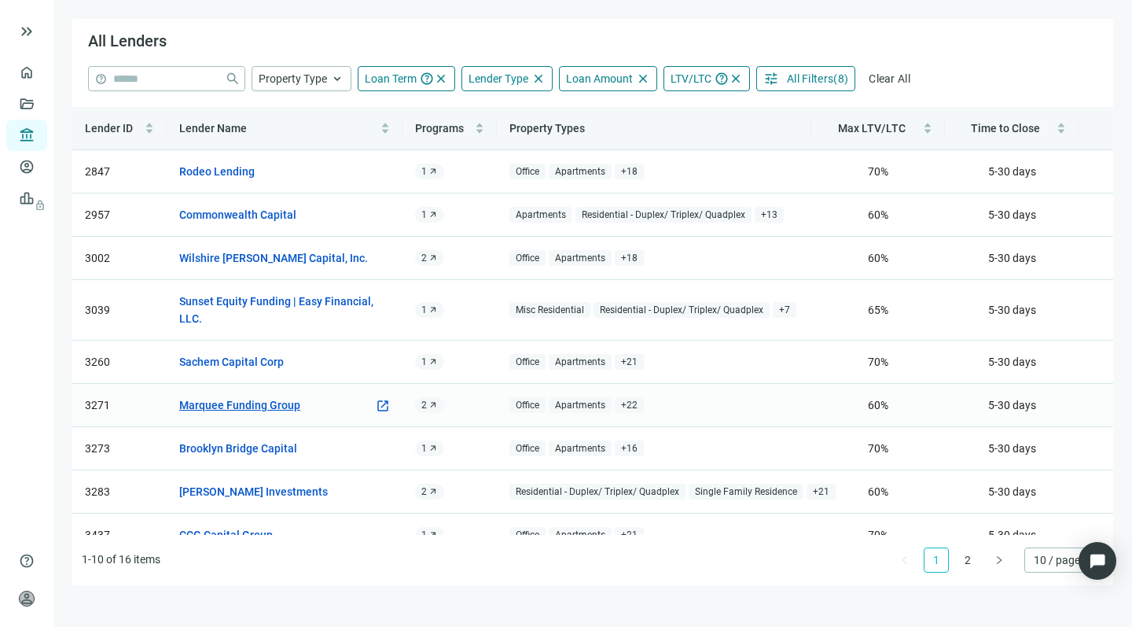
click at [263, 403] on link "Marquee Funding Group" at bounding box center [239, 404] width 121 height 17
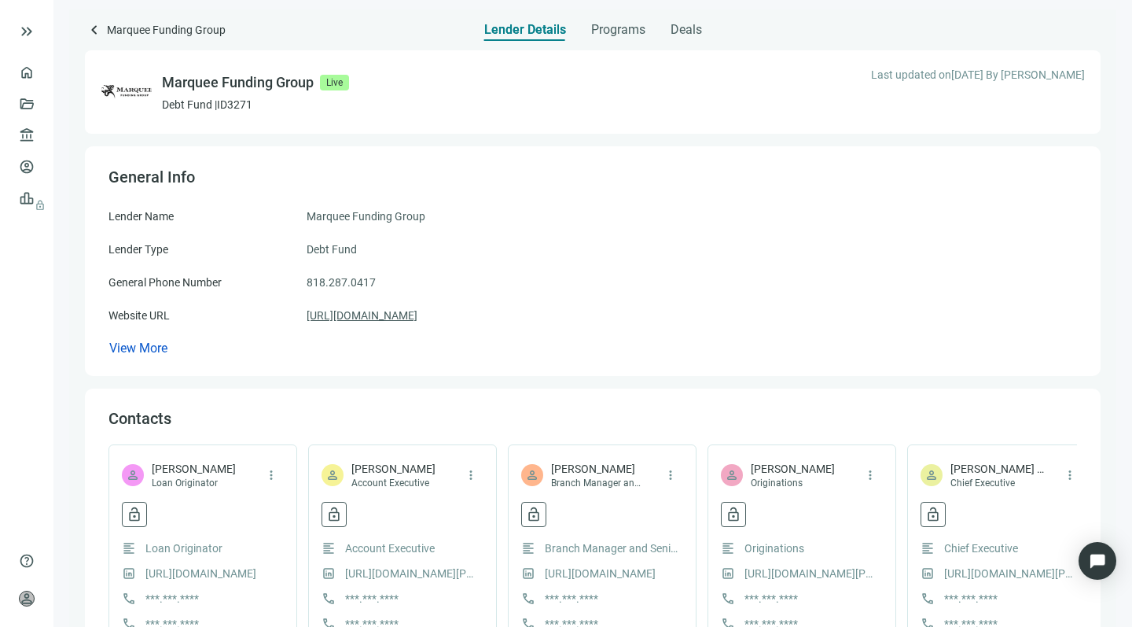
click at [399, 312] on link "[URL][DOMAIN_NAME]" at bounding box center [362, 315] width 111 height 17
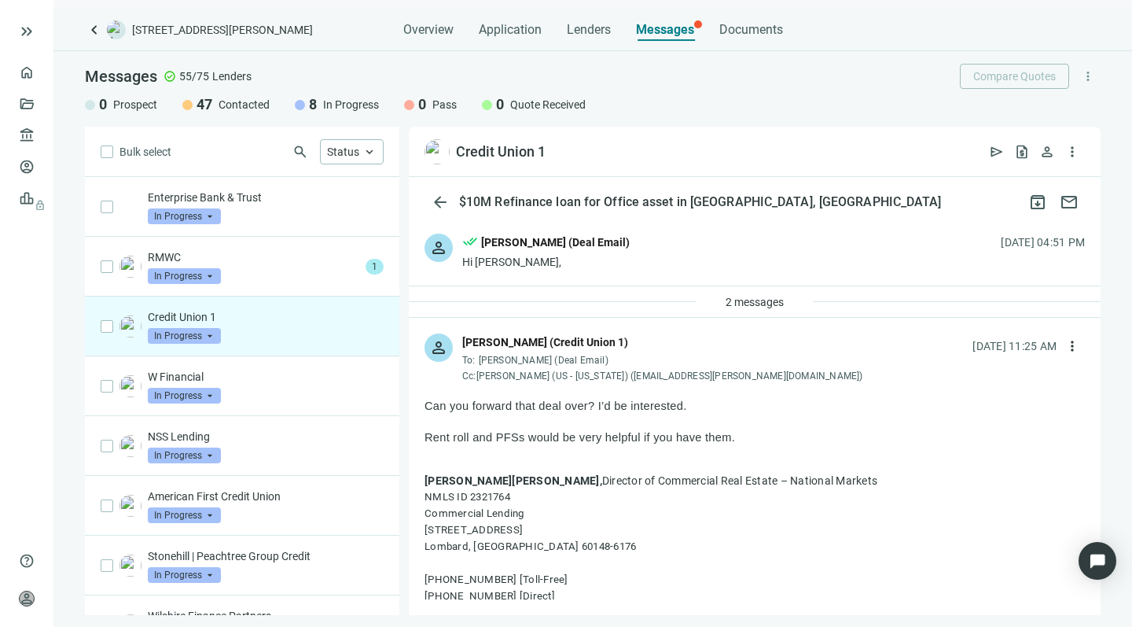
scroll to position [120, 0]
